Goal: Task Accomplishment & Management: Manage account settings

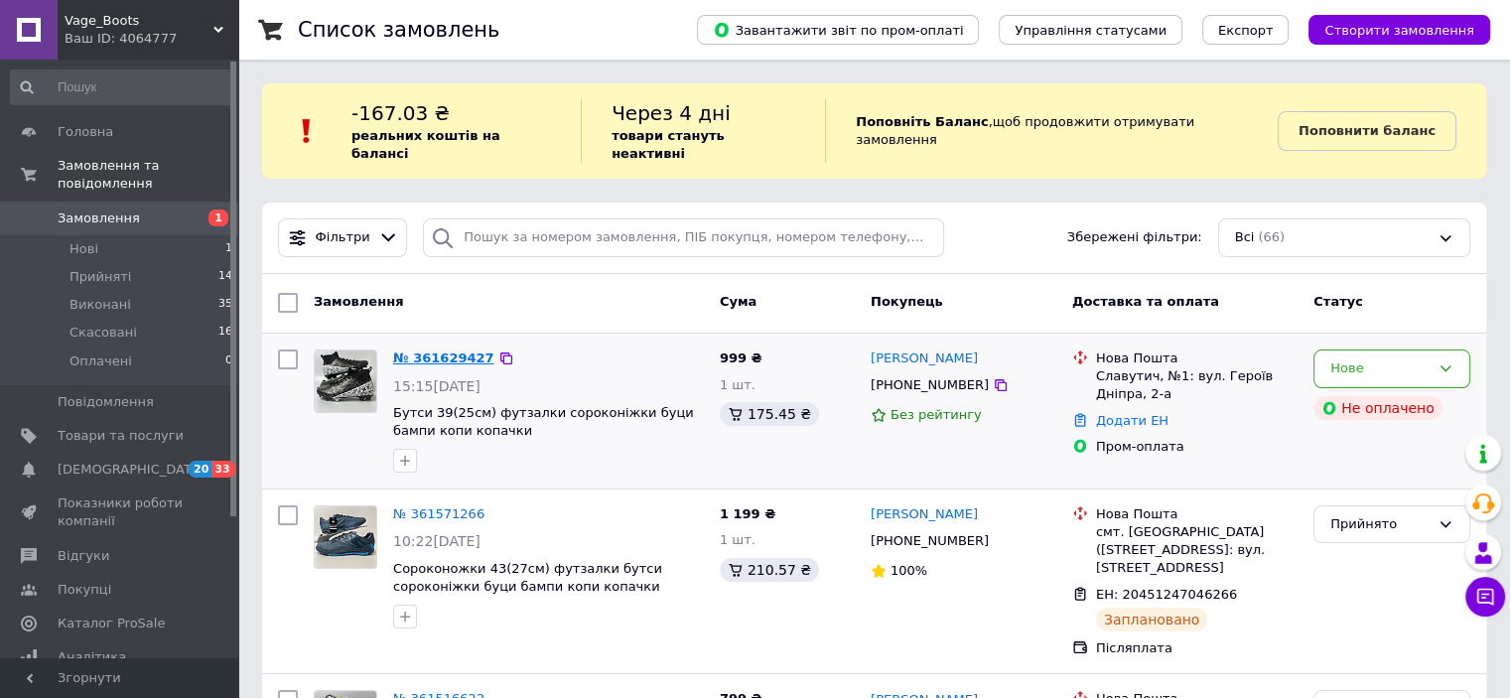
click at [445, 351] on link "№ 361629427" at bounding box center [443, 358] width 101 height 15
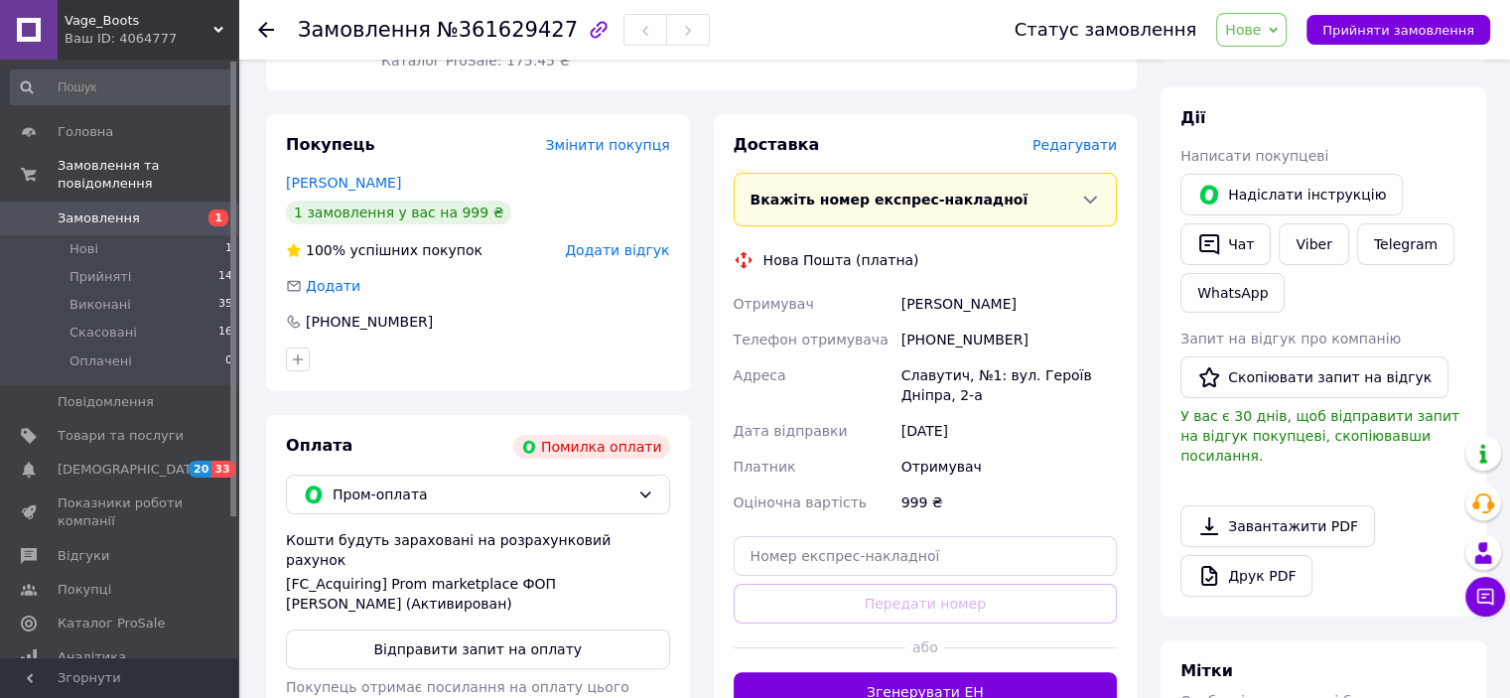
scroll to position [322, 0]
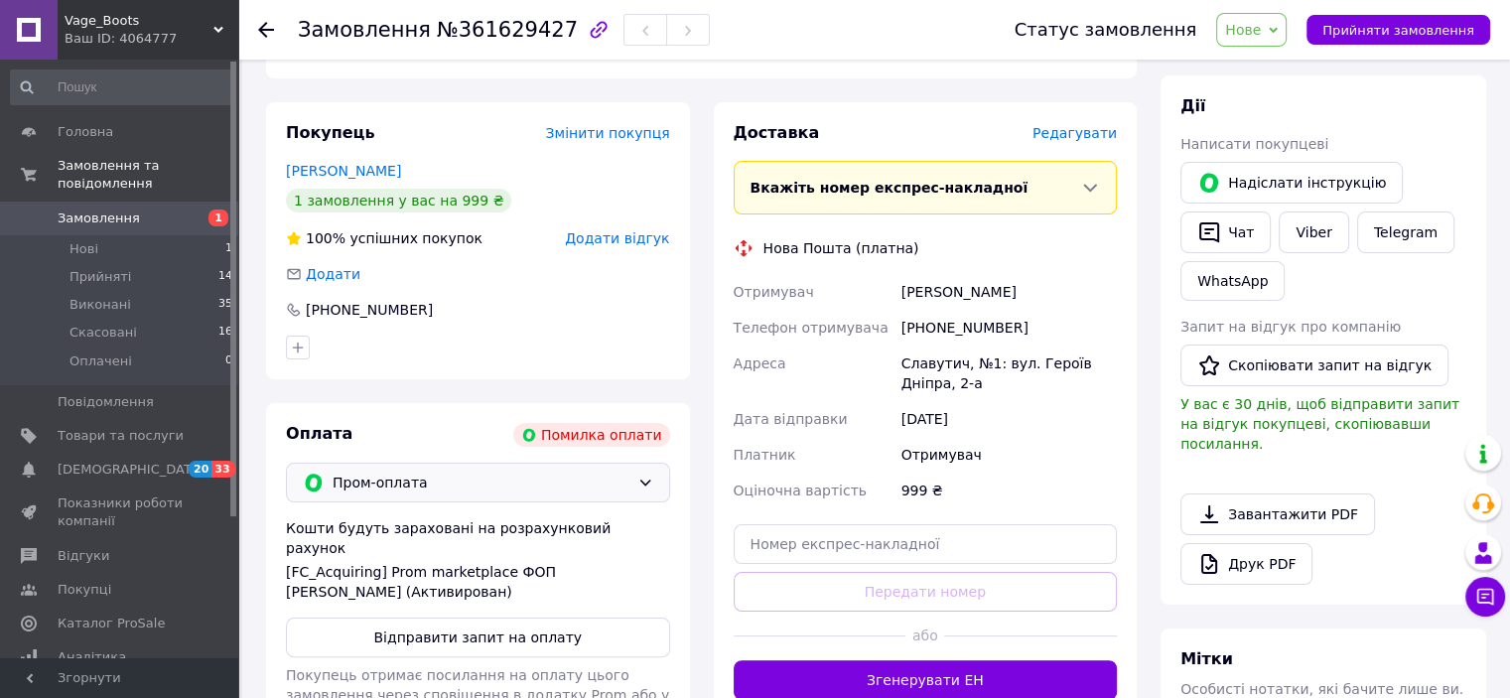
click at [645, 480] on icon at bounding box center [646, 483] width 16 height 16
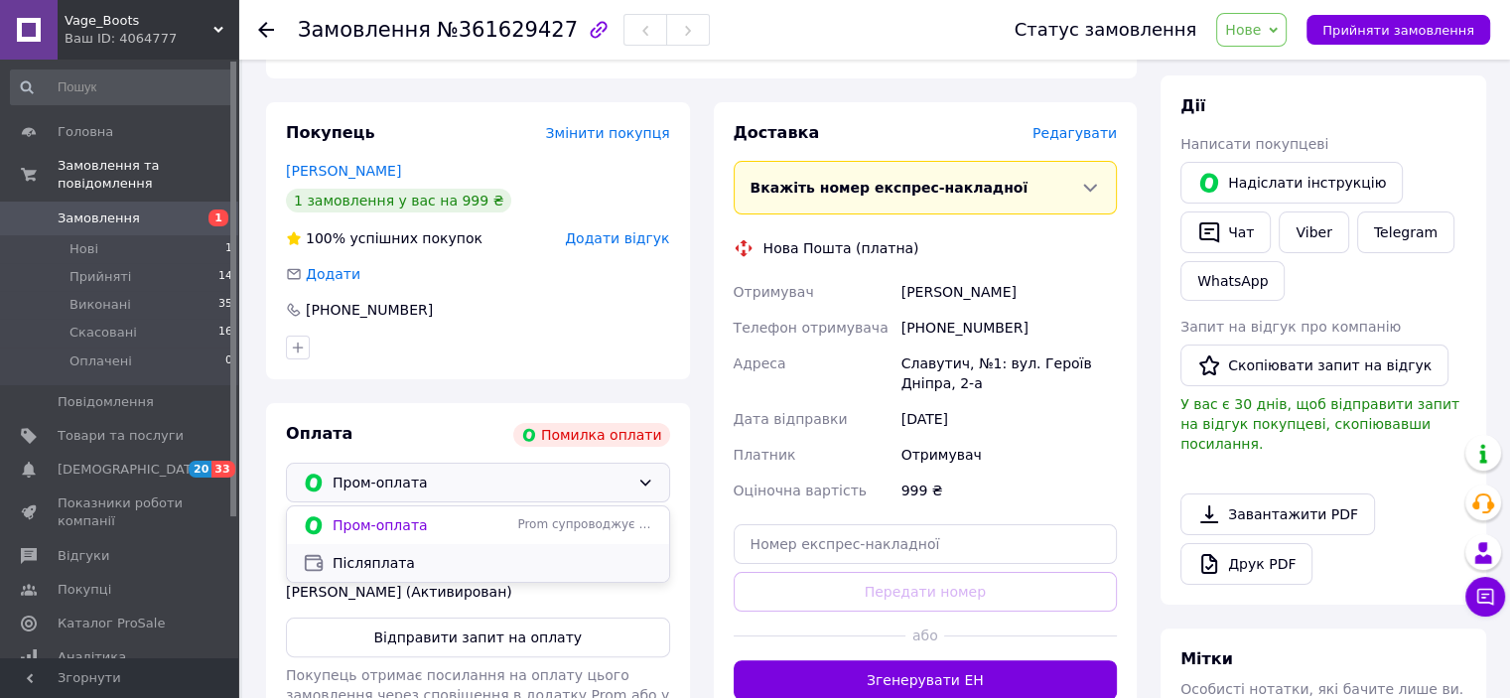
click at [489, 553] on div "Післяплата" at bounding box center [478, 563] width 358 height 22
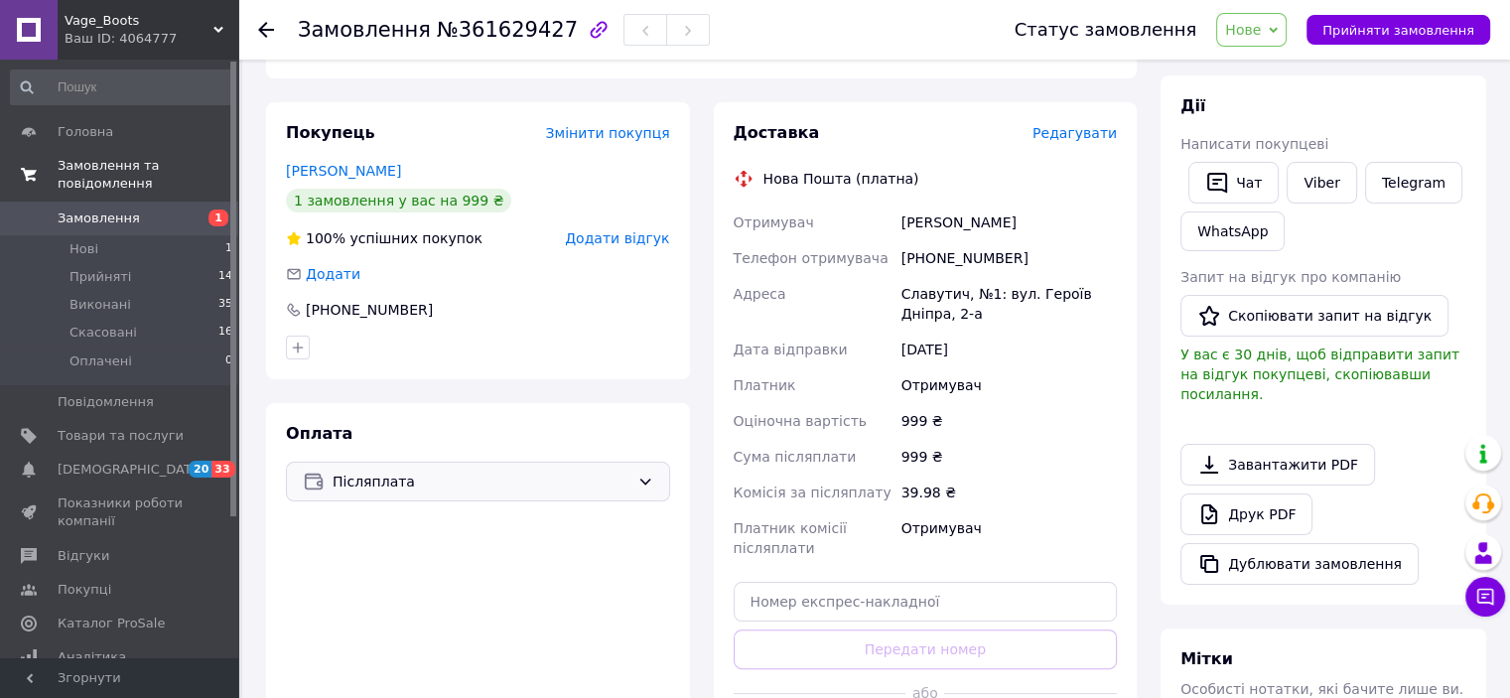
click at [131, 175] on link "Замовлення та повідомлення" at bounding box center [122, 175] width 244 height 52
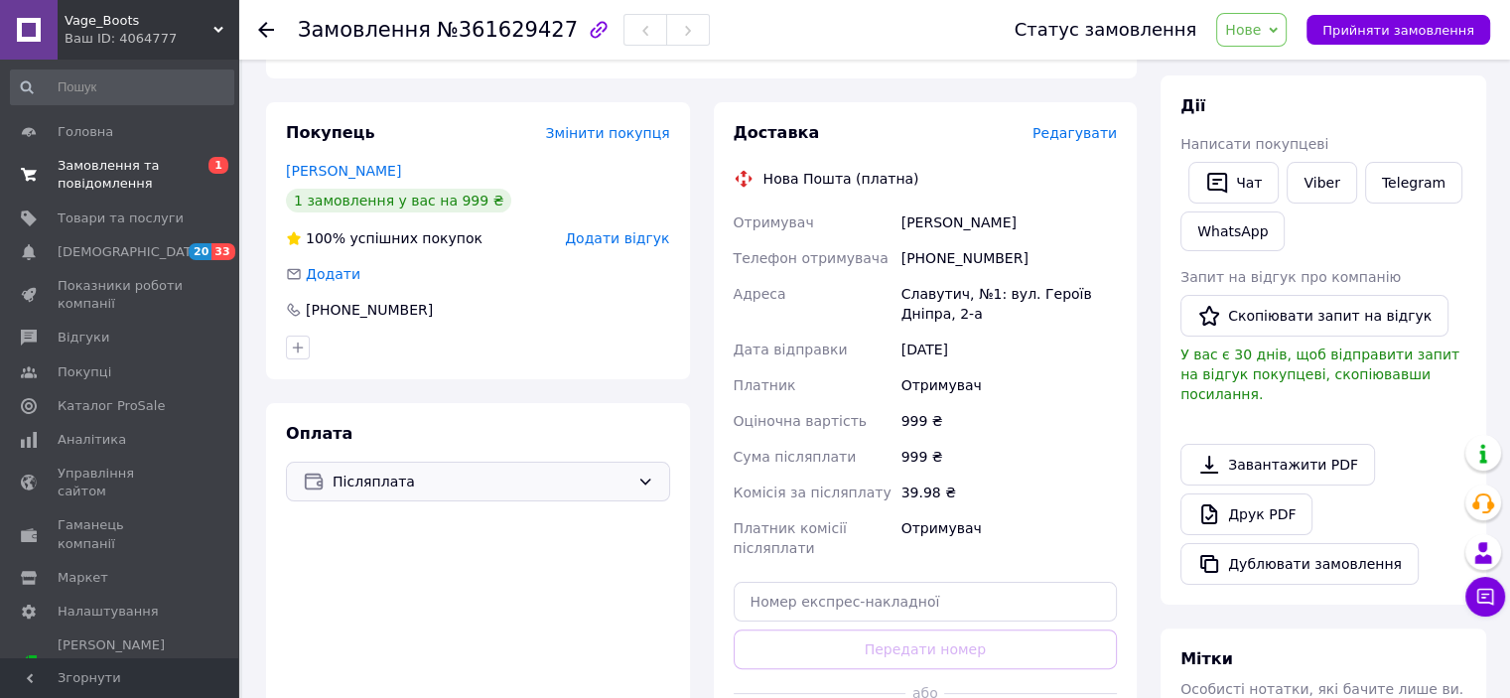
click at [123, 180] on span "Замовлення та повідомлення" at bounding box center [121, 175] width 126 height 36
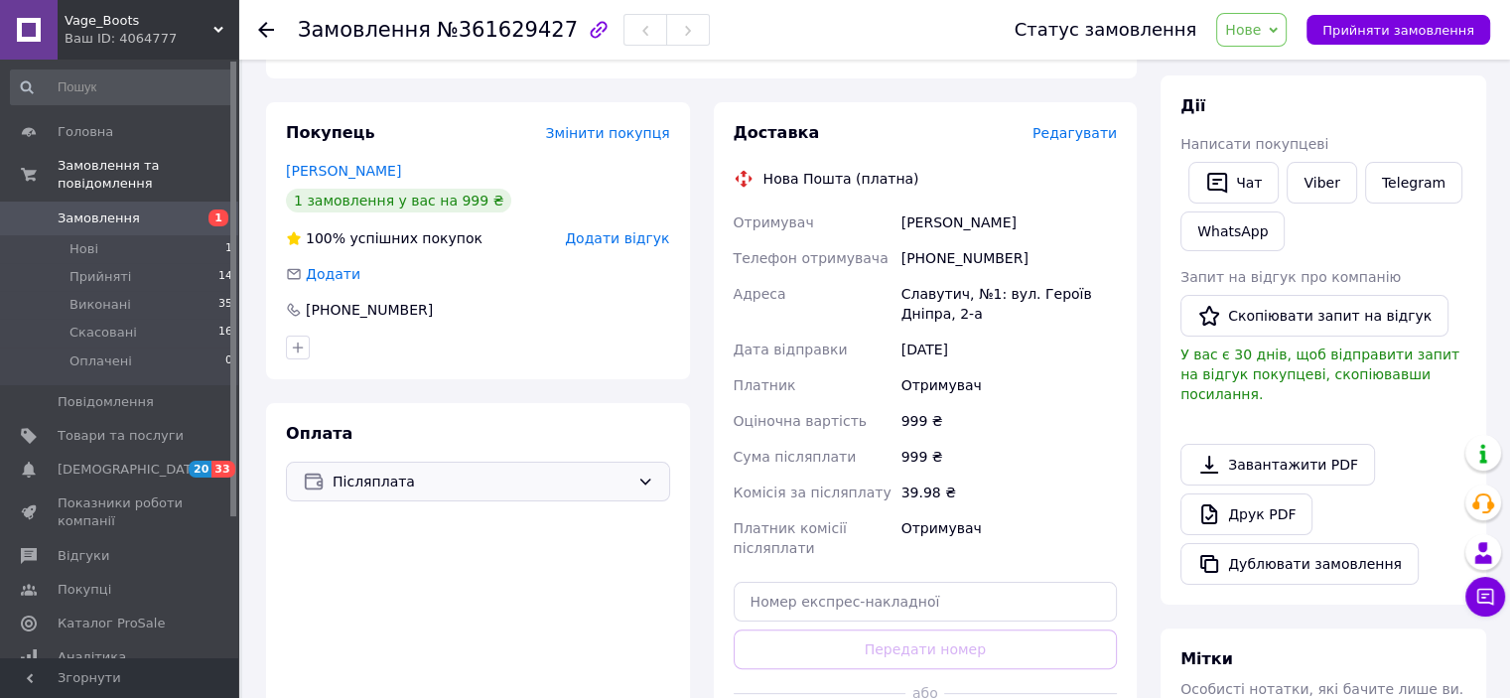
click at [117, 210] on span "Замовлення" at bounding box center [99, 219] width 82 height 18
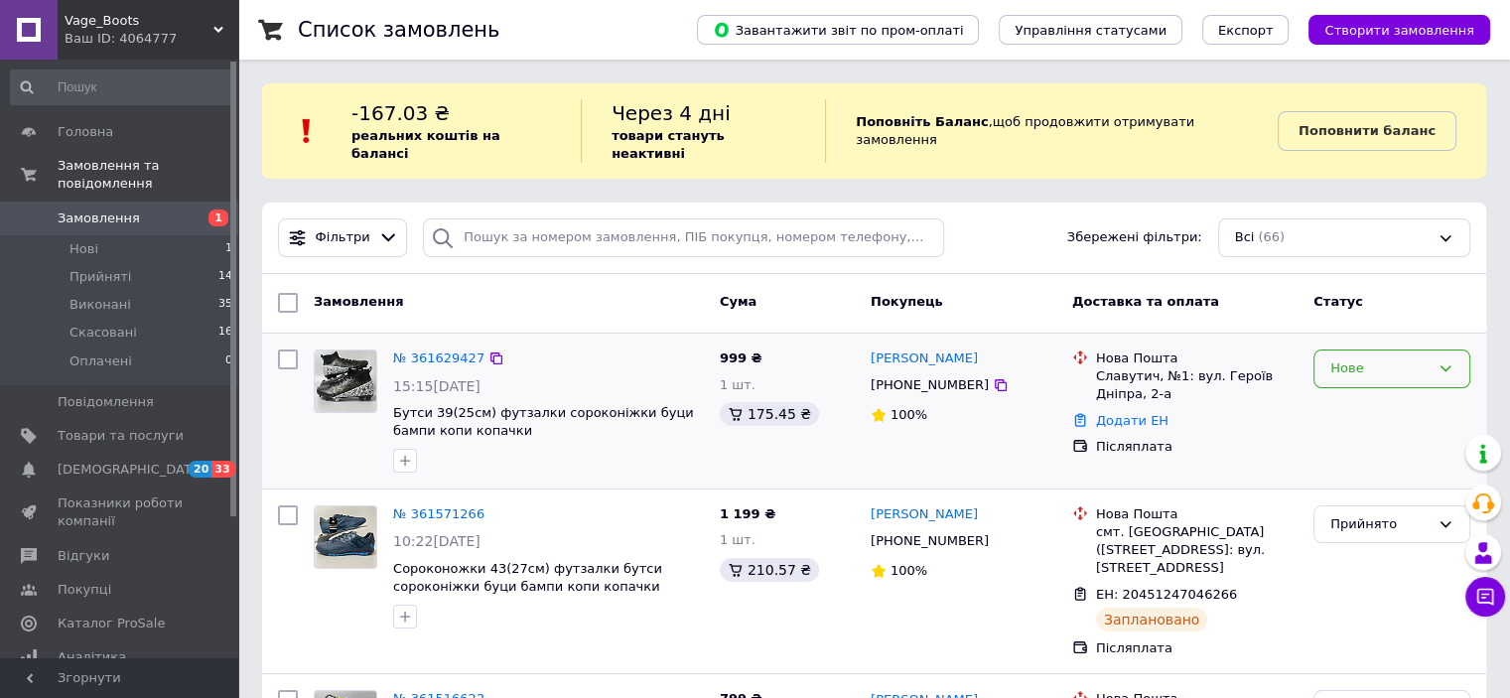
click at [1382, 358] on div "Нове" at bounding box center [1380, 368] width 99 height 21
click at [1371, 392] on li "Прийнято" at bounding box center [1392, 410] width 155 height 37
click at [142, 487] on link "Показники роботи компанії" at bounding box center [122, 513] width 244 height 52
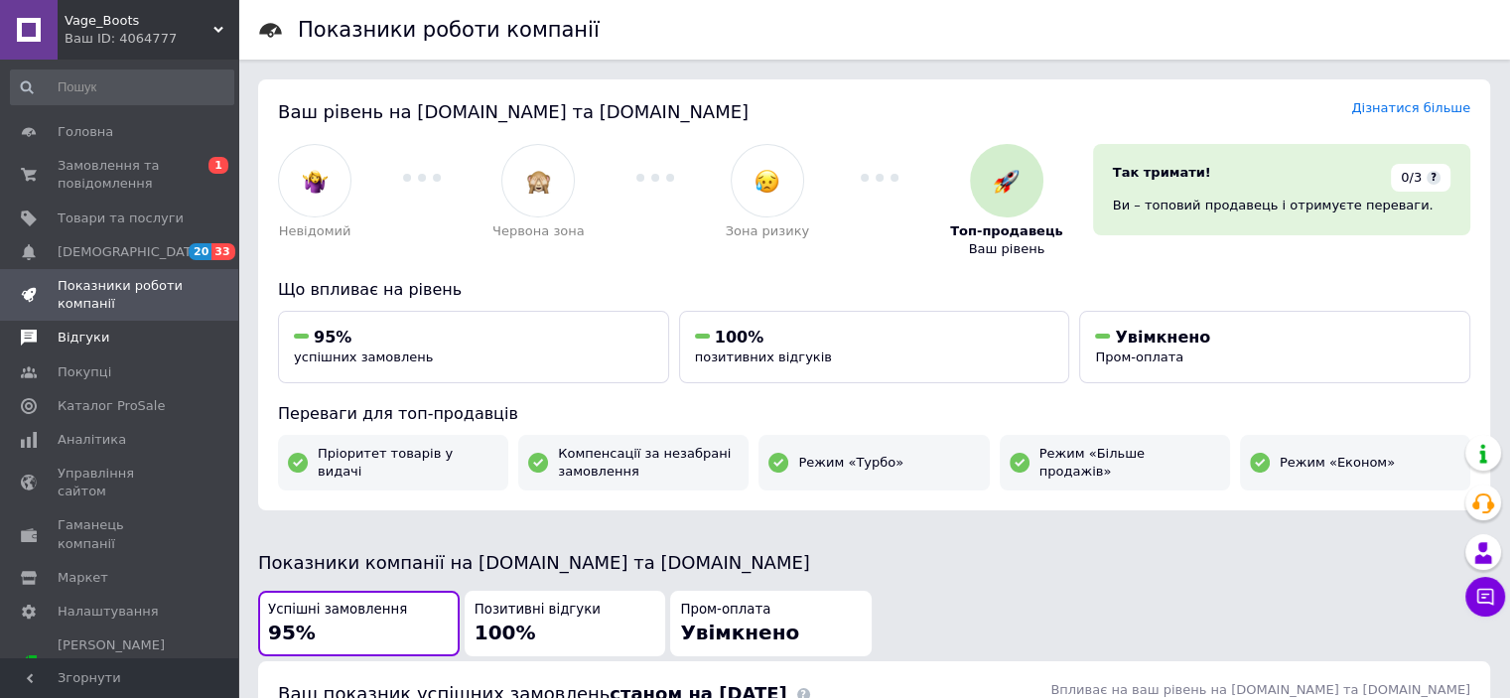
click at [110, 332] on span "Відгуки" at bounding box center [121, 338] width 126 height 18
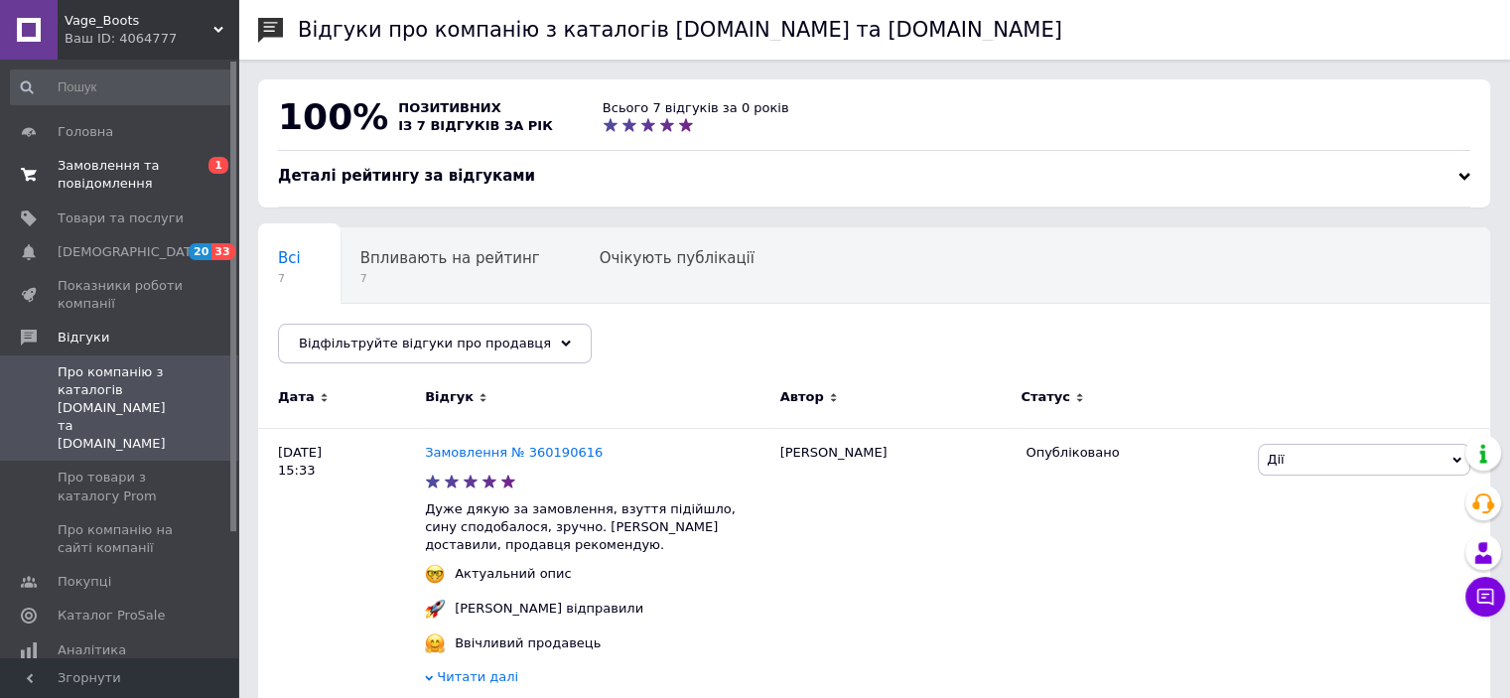
click at [148, 191] on span "Замовлення та повідомлення" at bounding box center [121, 175] width 126 height 36
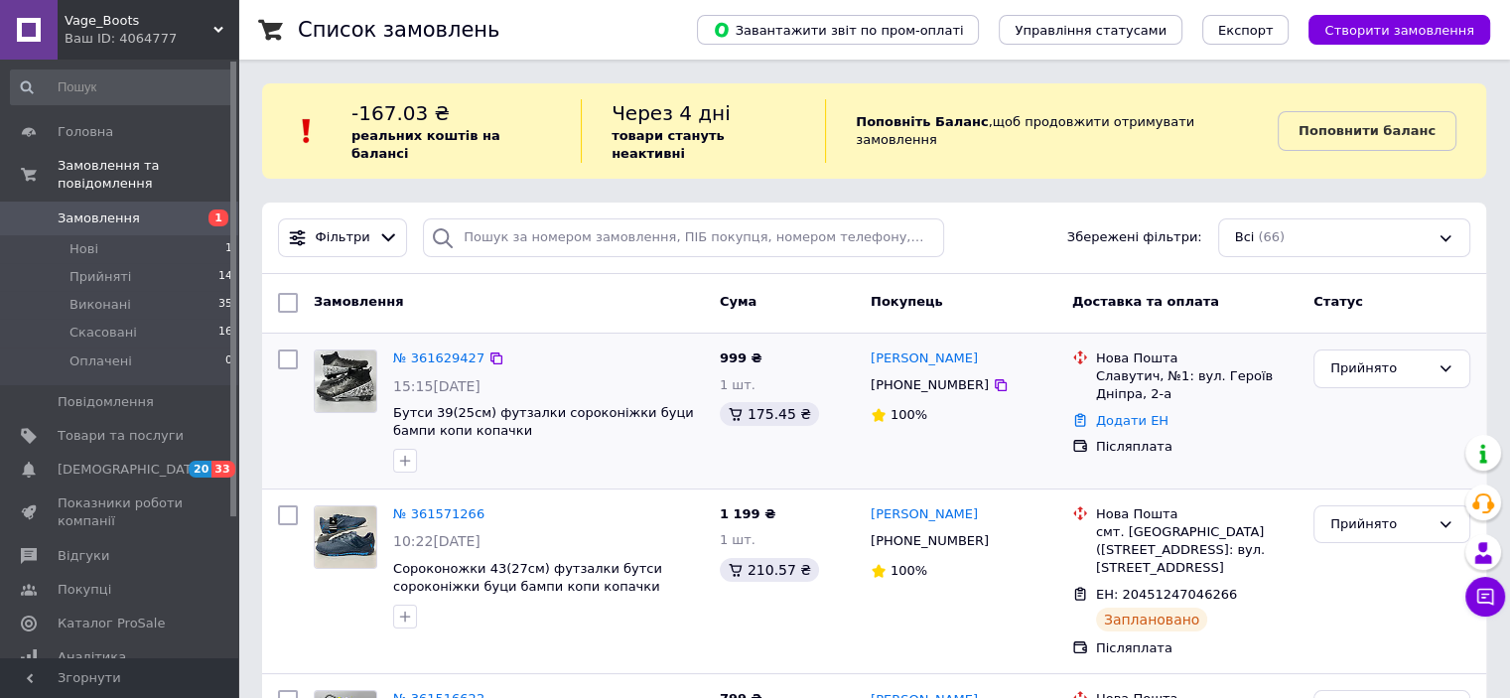
click at [901, 372] on div "[PHONE_NUMBER]" at bounding box center [930, 385] width 126 height 26
copy div "[PHONE_NUMBER]"
click at [1154, 413] on link "Додати ЕН" at bounding box center [1132, 420] width 72 height 15
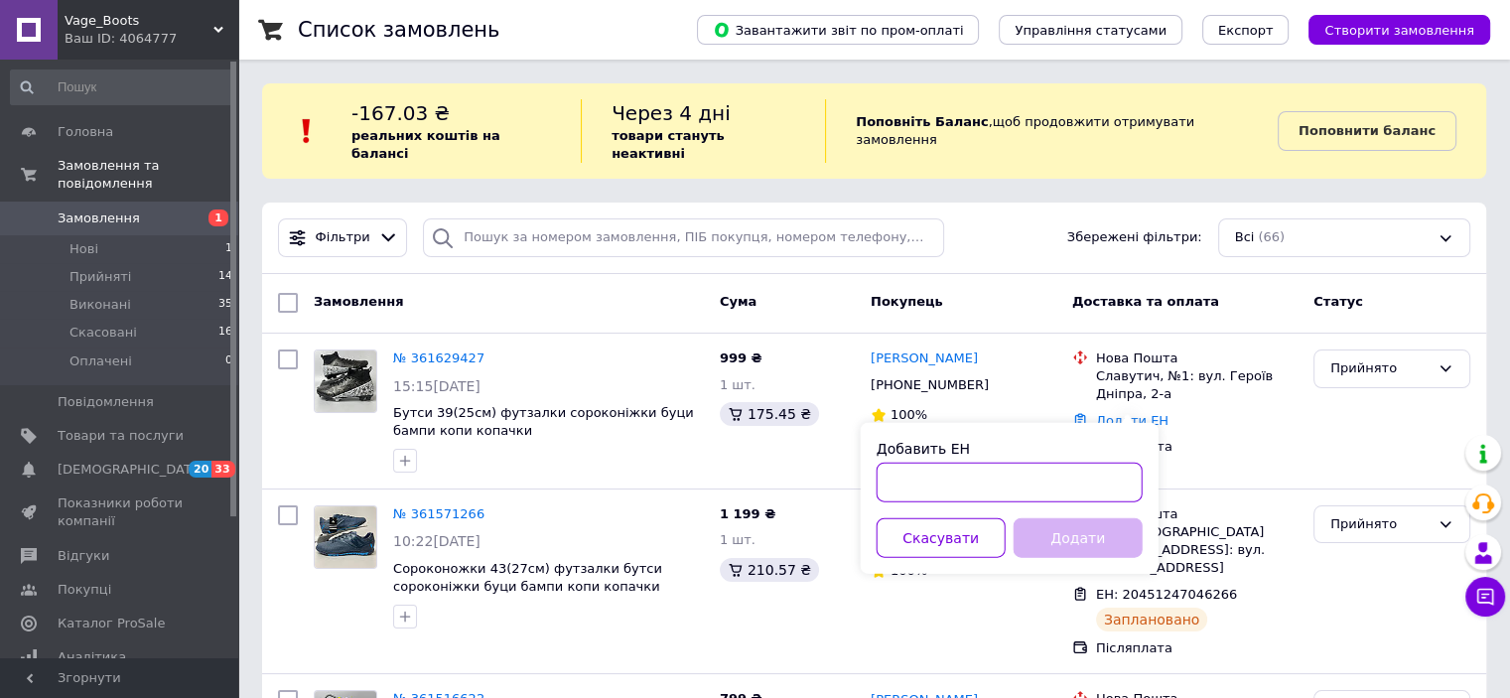
click at [947, 495] on input "Добавить ЕН" at bounding box center [1010, 483] width 266 height 40
paste input "20451247288612"
type input "20451247288612"
click at [1088, 528] on button "Додати" at bounding box center [1078, 538] width 129 height 40
